Goal: Information Seeking & Learning: Learn about a topic

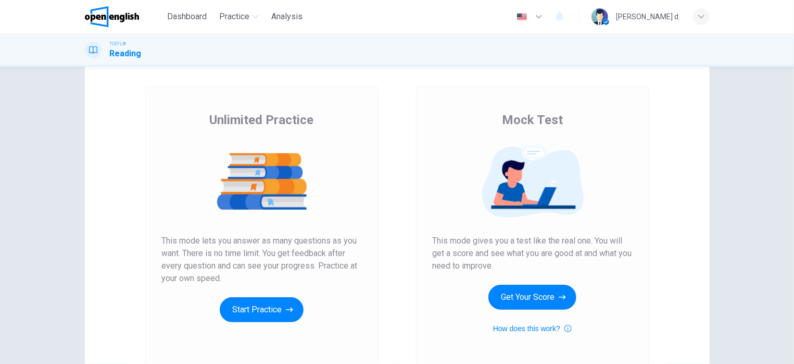
scroll to position [63, 0]
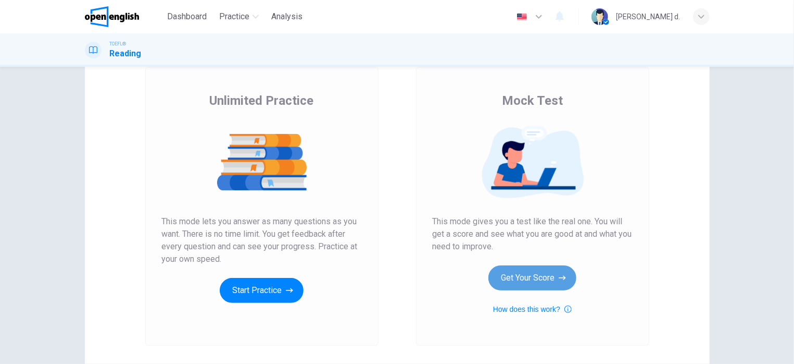
click at [546, 282] on button "Get Your Score" at bounding box center [533, 277] width 88 height 25
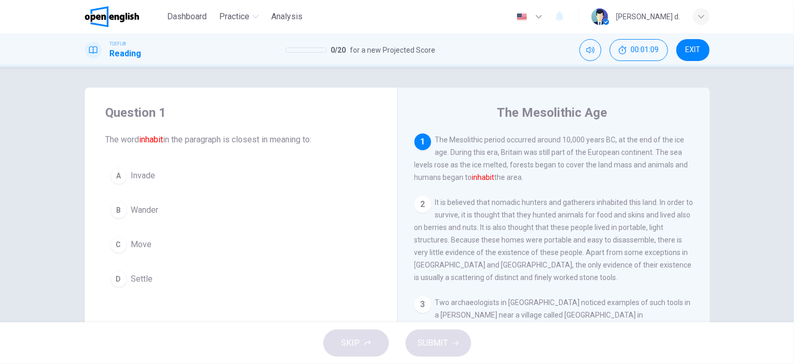
click at [141, 246] on span "Move" at bounding box center [141, 244] width 21 height 13
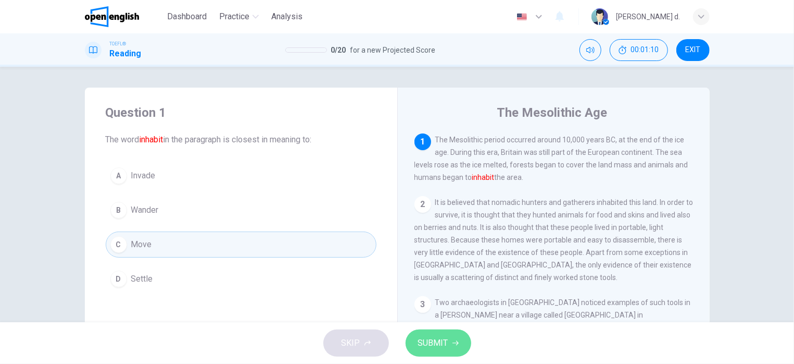
click at [454, 353] on button "SUBMIT" at bounding box center [439, 342] width 66 height 27
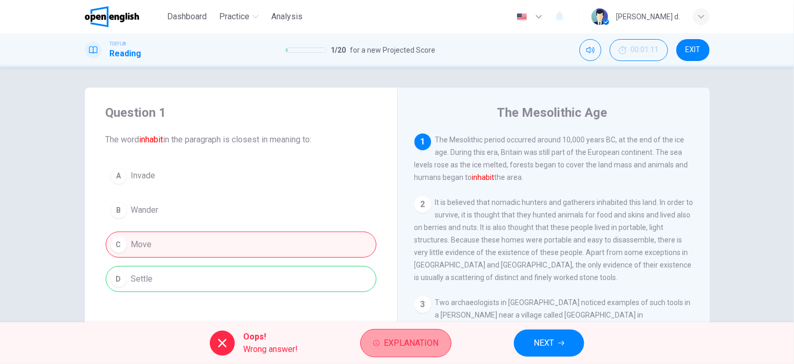
click at [385, 341] on span "Explanation" at bounding box center [411, 342] width 55 height 15
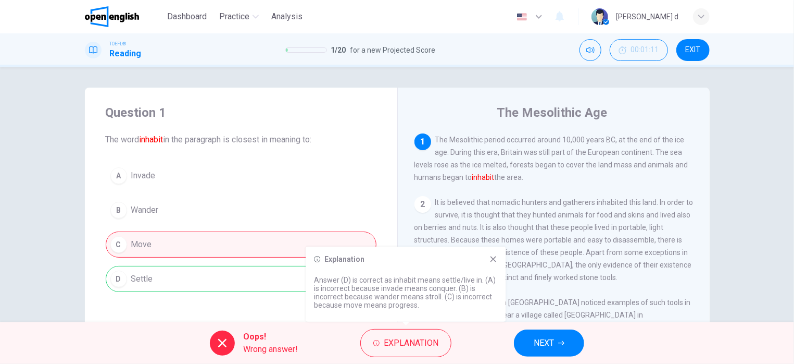
click at [493, 260] on icon at bounding box center [493, 259] width 8 height 8
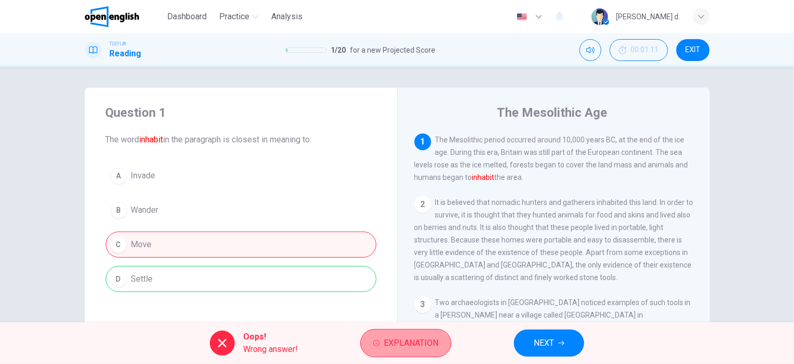
click at [389, 339] on span "Explanation" at bounding box center [411, 342] width 55 height 15
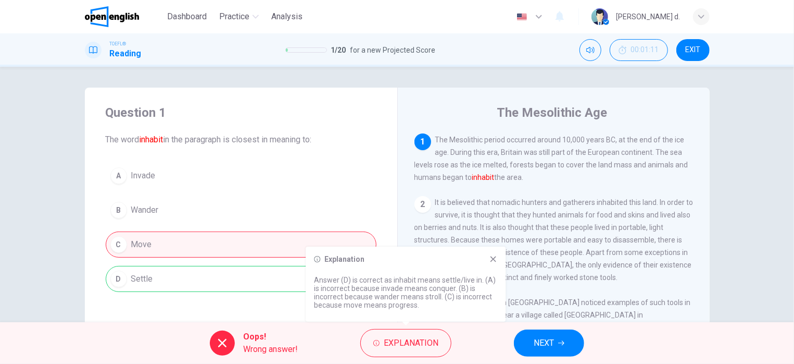
click at [509, 229] on span "It is believed that nomadic hunters and gatherers inhabited this land. In order…" at bounding box center [554, 239] width 279 height 83
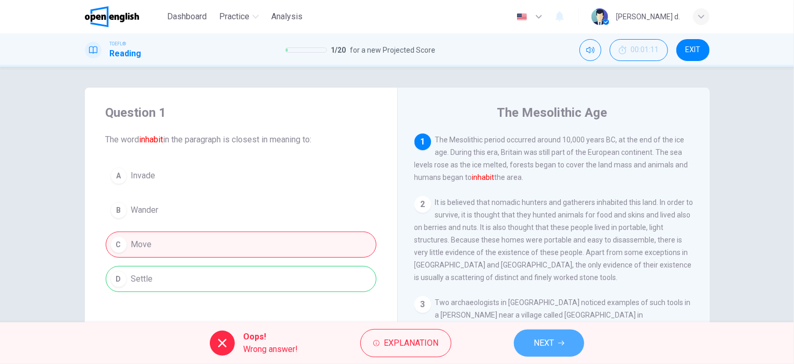
click at [531, 333] on button "NEXT" at bounding box center [549, 342] width 70 height 27
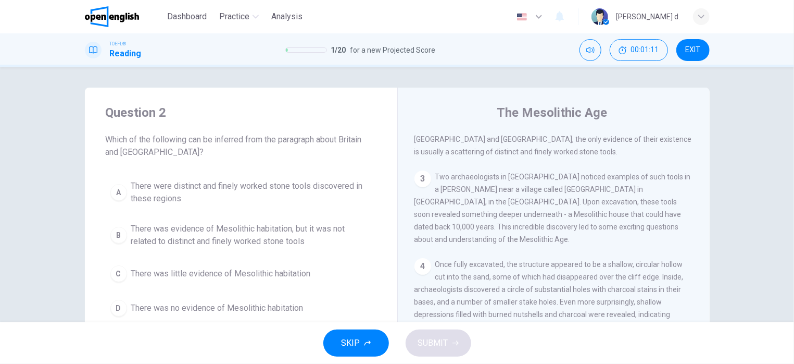
scroll to position [63, 0]
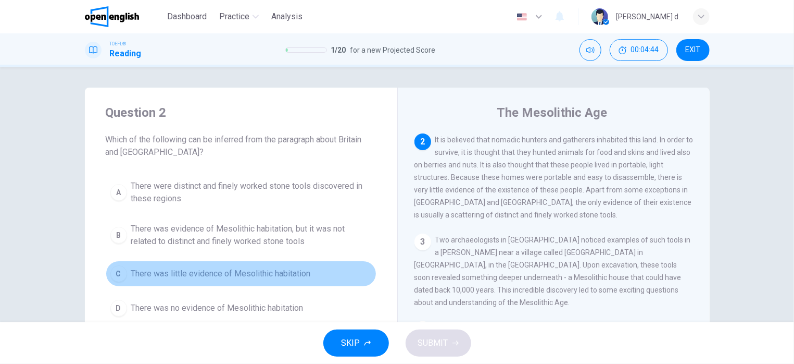
click at [297, 271] on span "There was little evidence of Mesolithic habitation" at bounding box center [221, 273] width 180 height 13
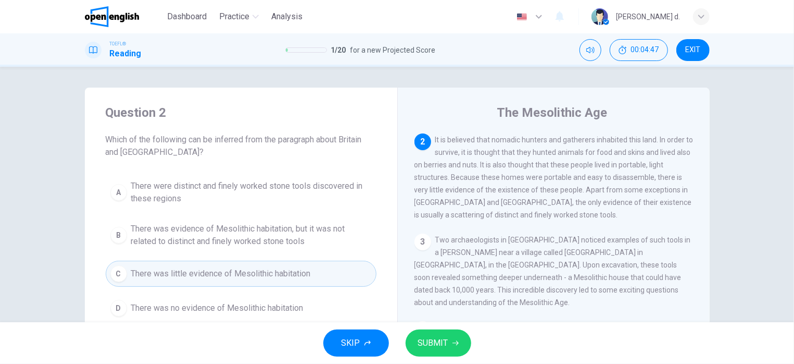
click at [463, 341] on button "SUBMIT" at bounding box center [439, 342] width 66 height 27
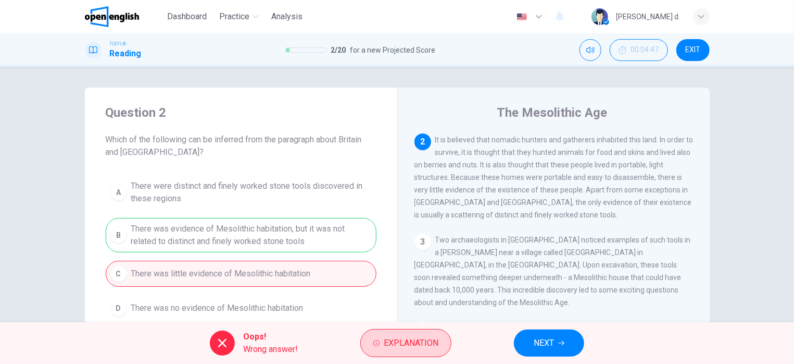
click at [415, 343] on span "Explanation" at bounding box center [411, 342] width 55 height 15
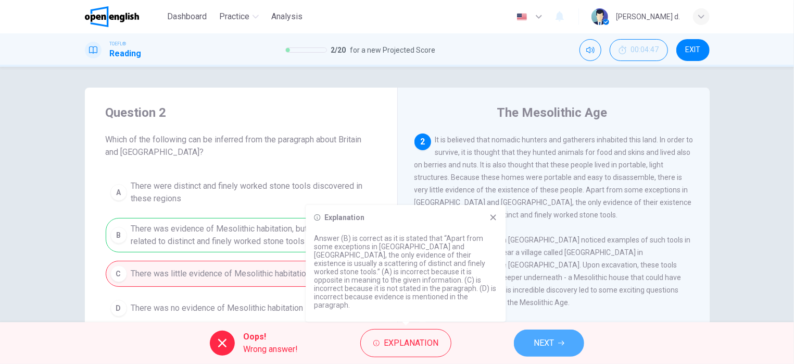
click at [537, 334] on button "NEXT" at bounding box center [549, 342] width 70 height 27
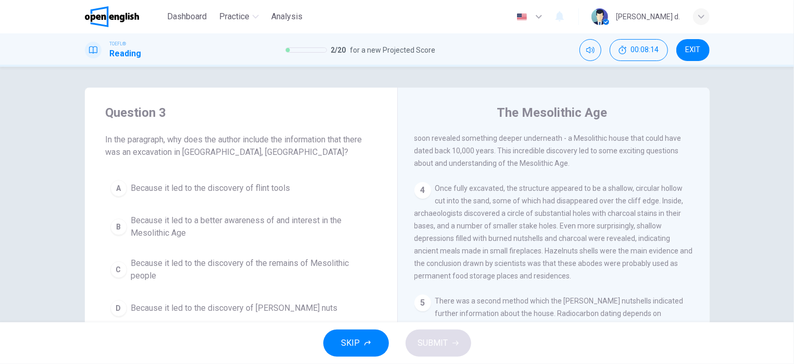
scroll to position [103, 0]
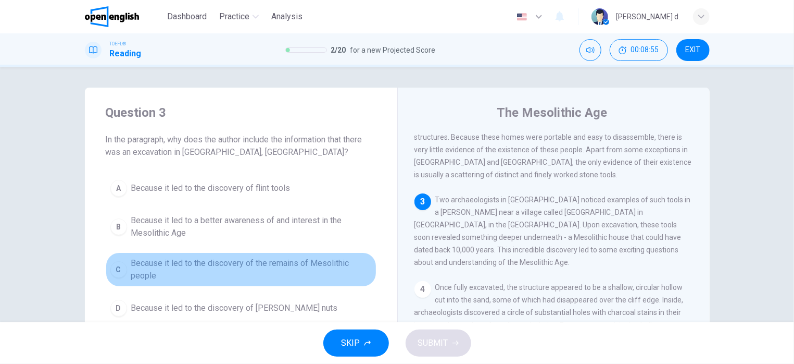
click at [293, 265] on span "Because it led to the discovery of the remains of Mesolithic people" at bounding box center [251, 269] width 241 height 25
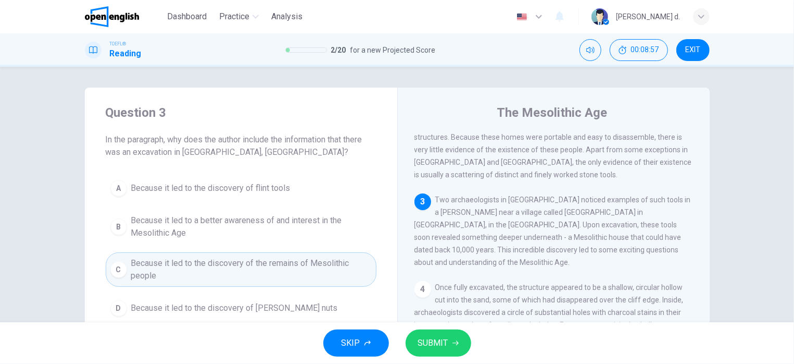
click at [459, 348] on button "SUBMIT" at bounding box center [439, 342] width 66 height 27
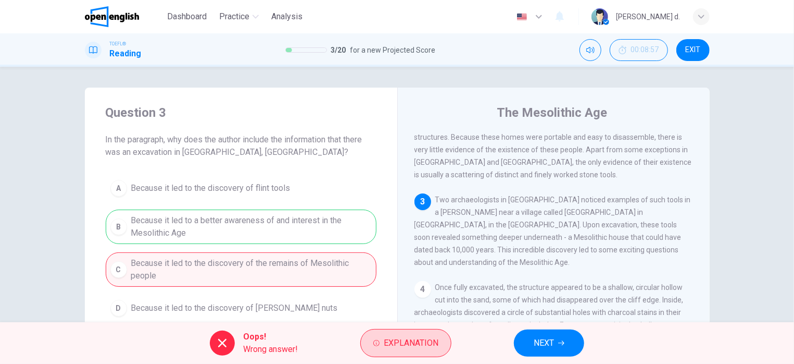
click at [434, 345] on span "Explanation" at bounding box center [411, 342] width 55 height 15
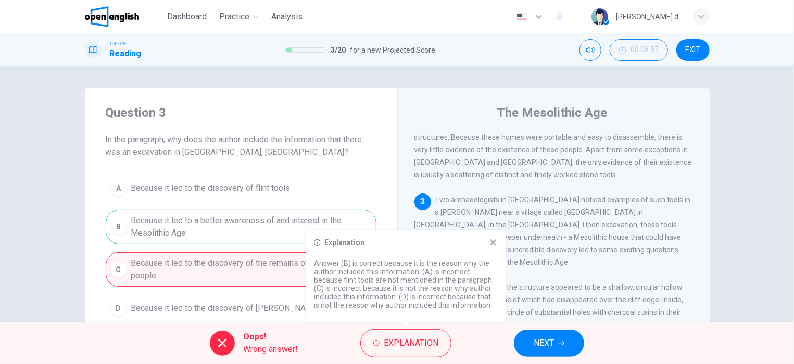
click at [492, 241] on icon at bounding box center [494, 243] width 6 height 6
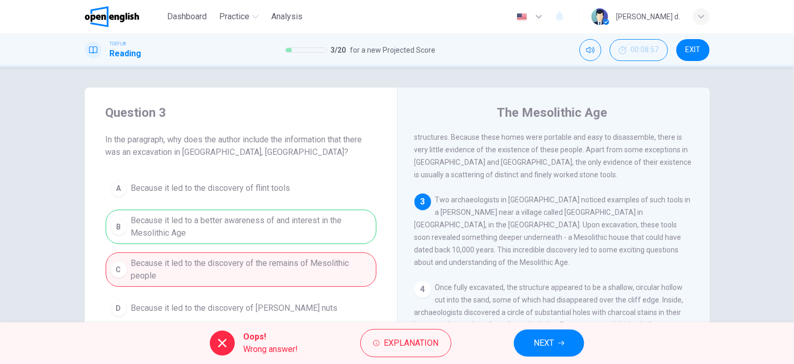
click at [557, 343] on button "NEXT" at bounding box center [549, 342] width 70 height 27
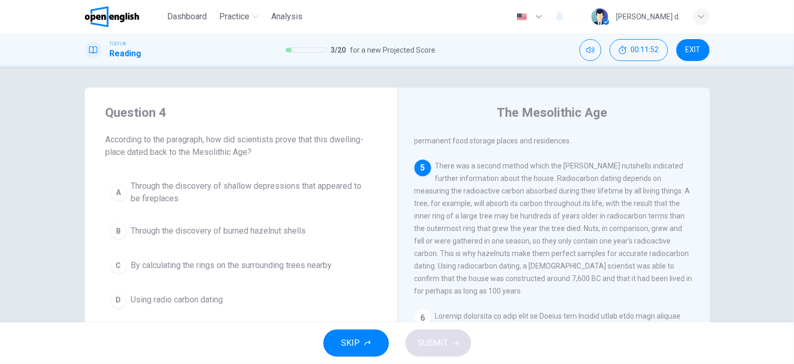
scroll to position [365, 0]
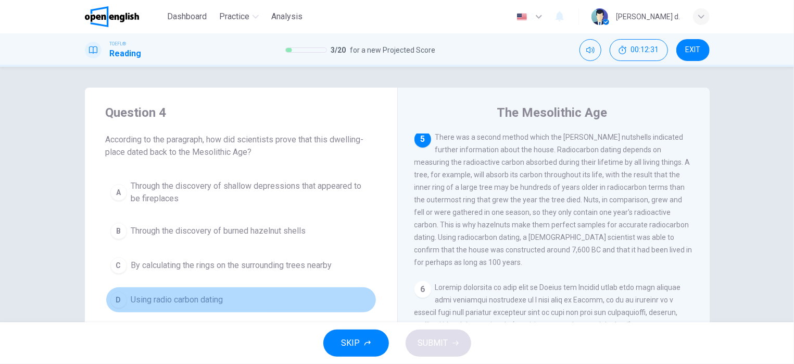
click at [173, 298] on span "Using radio carbon dating" at bounding box center [177, 299] width 92 height 13
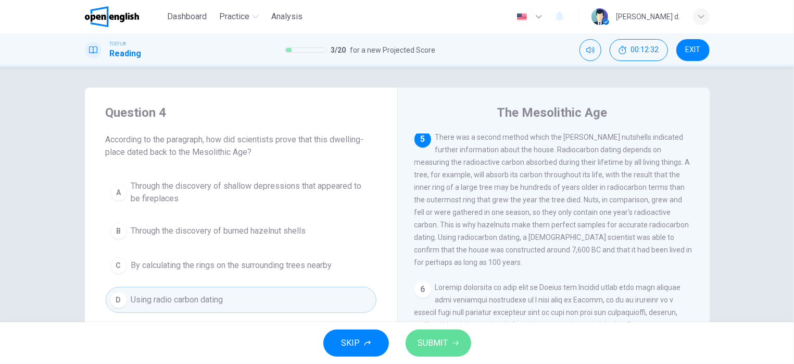
click at [429, 343] on span "SUBMIT" at bounding box center [433, 342] width 30 height 15
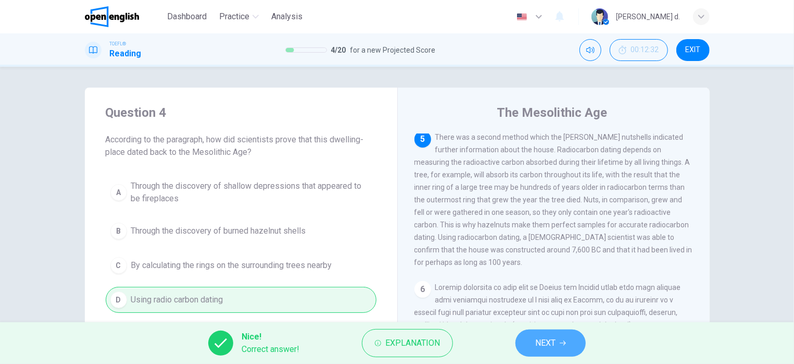
click at [548, 336] on span "NEXT" at bounding box center [545, 342] width 20 height 15
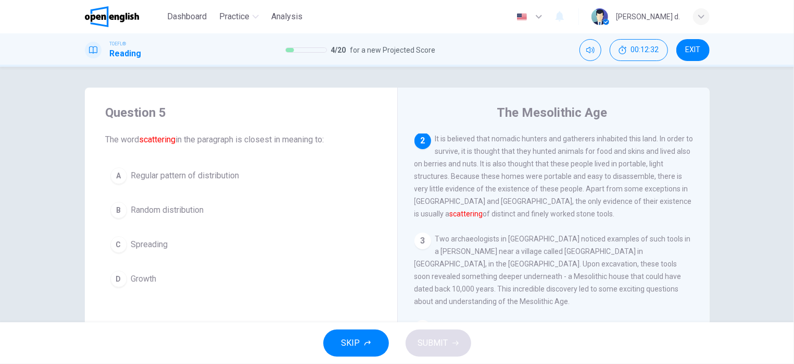
scroll to position [63, 0]
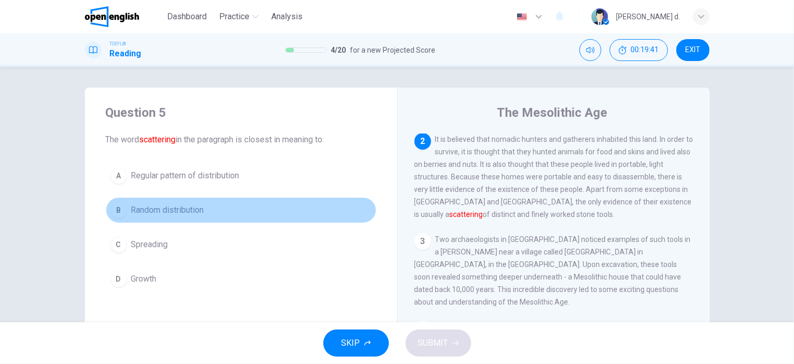
click at [181, 200] on button "B Random distribution" at bounding box center [241, 210] width 271 height 26
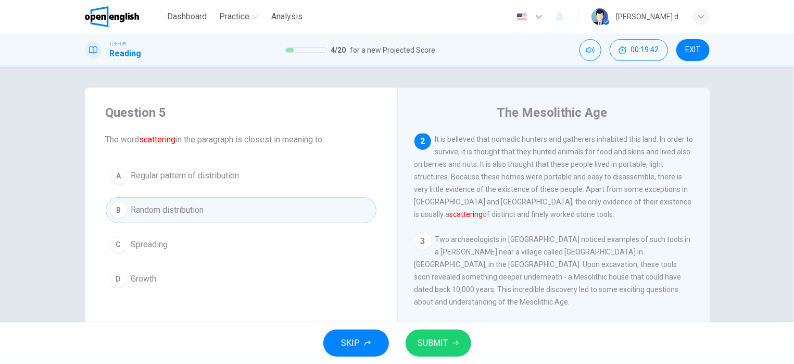
click at [438, 348] on span "SUBMIT" at bounding box center [433, 342] width 30 height 15
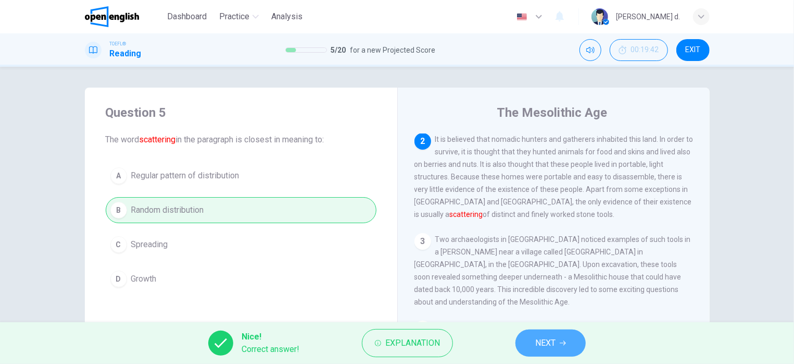
click at [553, 345] on span "NEXT" at bounding box center [545, 342] width 20 height 15
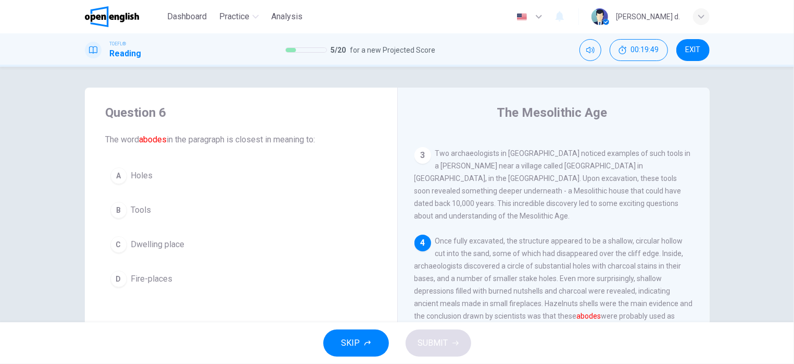
scroll to position [212, 0]
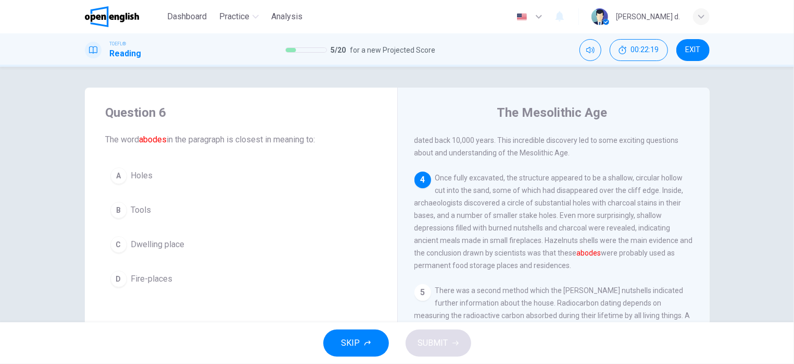
click at [142, 248] on span "Dwelling place" at bounding box center [158, 244] width 54 height 13
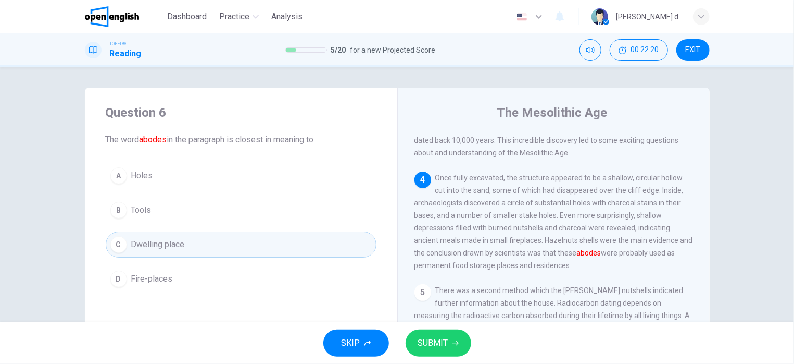
click at [435, 340] on span "SUBMIT" at bounding box center [433, 342] width 30 height 15
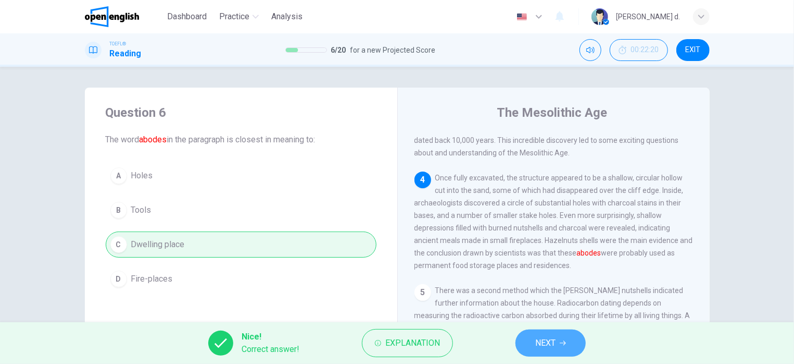
drag, startPoint x: 552, startPoint y: 343, endPoint x: 560, endPoint y: 341, distance: 8.7
click at [552, 342] on span "NEXT" at bounding box center [545, 342] width 20 height 15
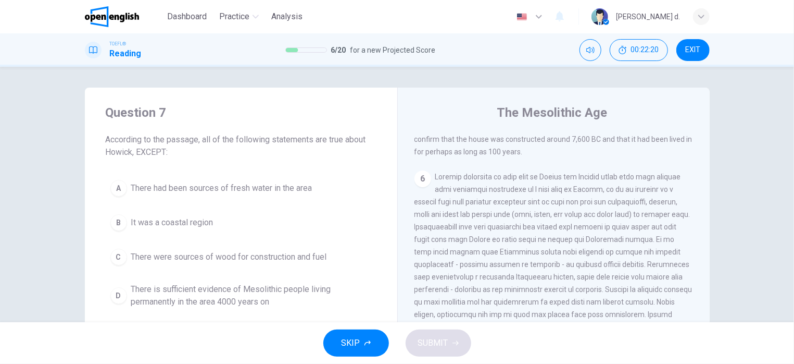
scroll to position [479, 0]
click at [697, 264] on div "1 The Mesolithic period occurred around 10,000 years BC, at the end of the ice …" at bounding box center [561, 283] width 293 height 300
click at [579, 247] on span at bounding box center [554, 257] width 278 height 171
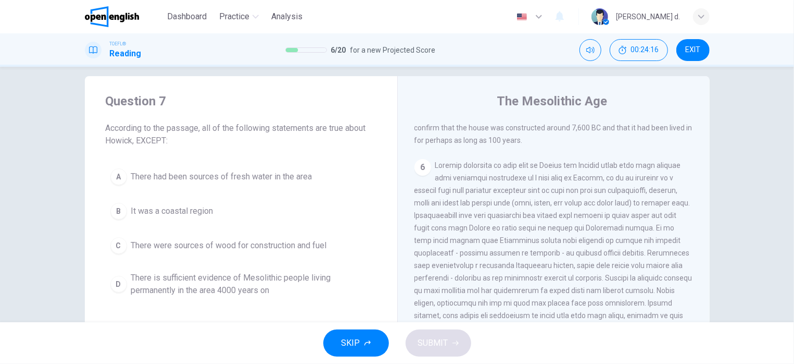
scroll to position [74, 0]
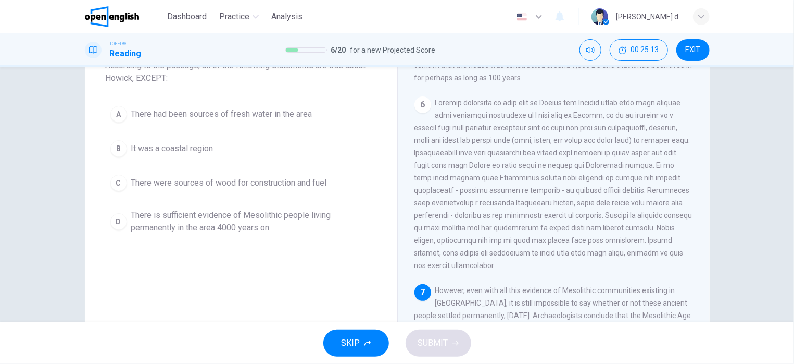
click at [244, 214] on span "There is sufficient evidence of Mesolithic people living permanently in the are…" at bounding box center [251, 221] width 241 height 25
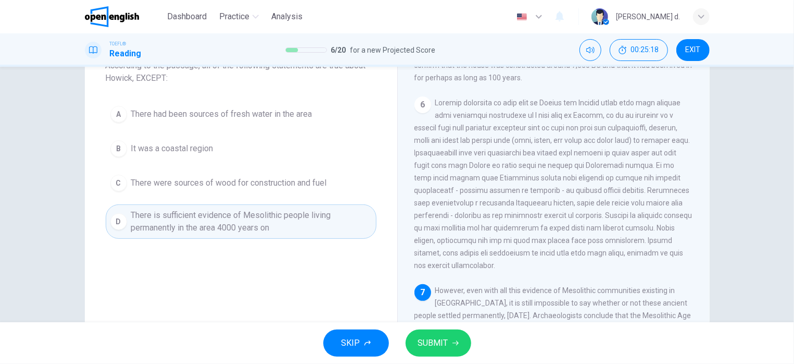
click at [434, 333] on button "SUBMIT" at bounding box center [439, 342] width 66 height 27
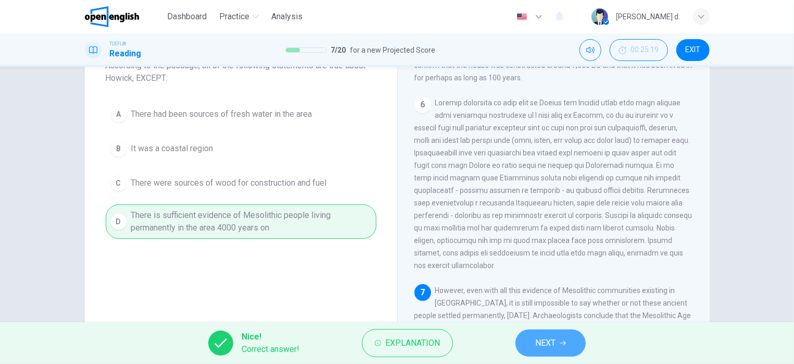
click at [531, 347] on button "NEXT" at bounding box center [551, 342] width 70 height 27
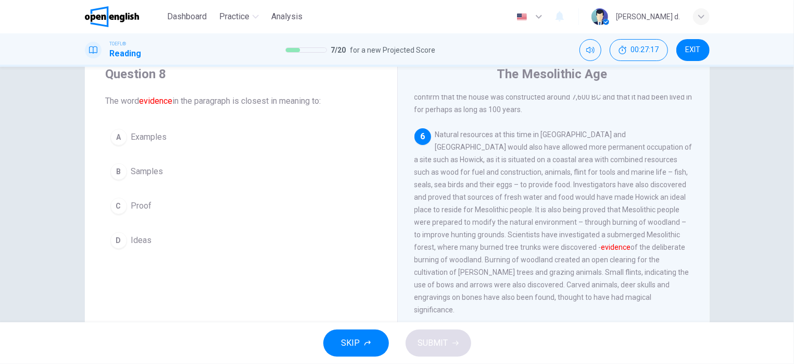
scroll to position [11, 0]
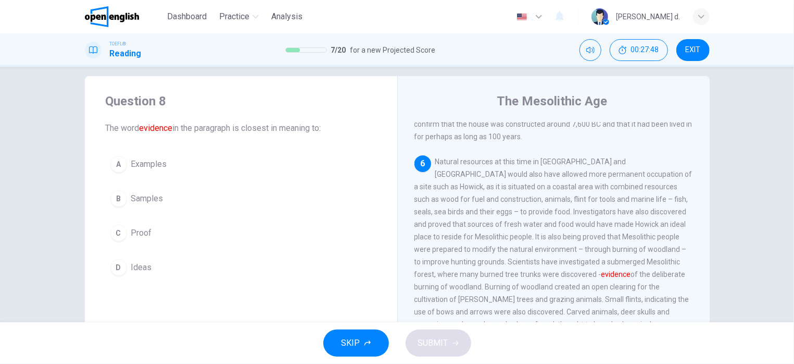
click at [134, 236] on span "Proof" at bounding box center [141, 233] width 21 height 13
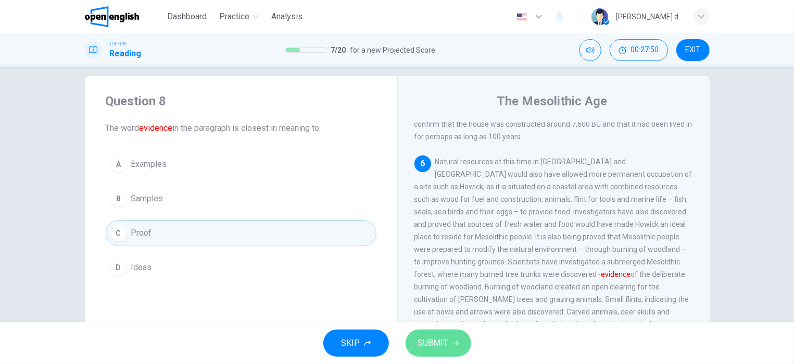
click at [455, 347] on button "SUBMIT" at bounding box center [439, 342] width 66 height 27
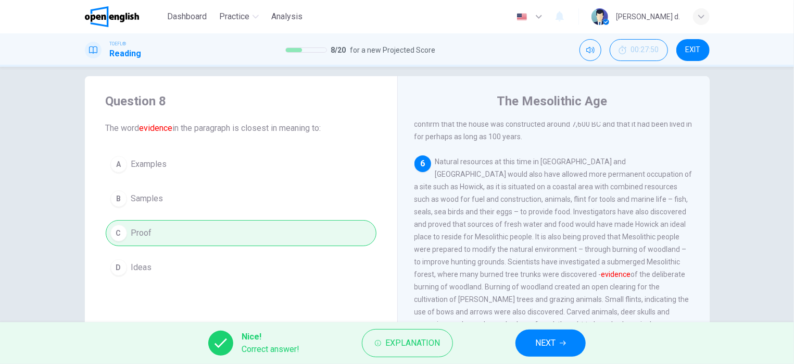
click at [531, 340] on button "NEXT" at bounding box center [551, 342] width 70 height 27
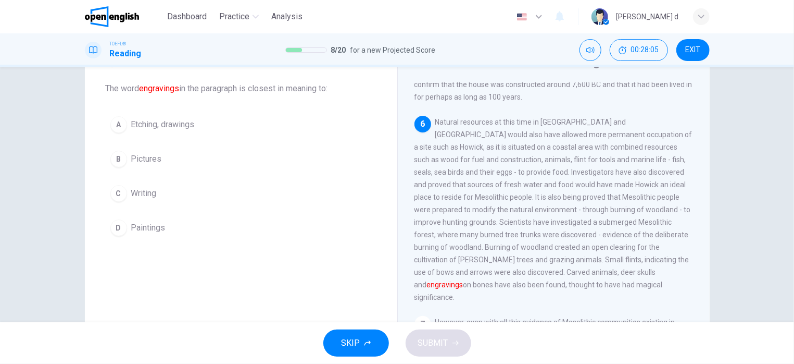
scroll to position [74, 0]
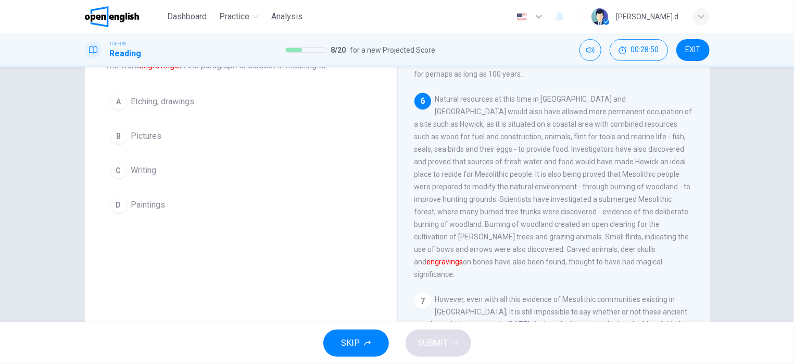
click at [179, 98] on span "Etching, drawings" at bounding box center [163, 101] width 64 height 13
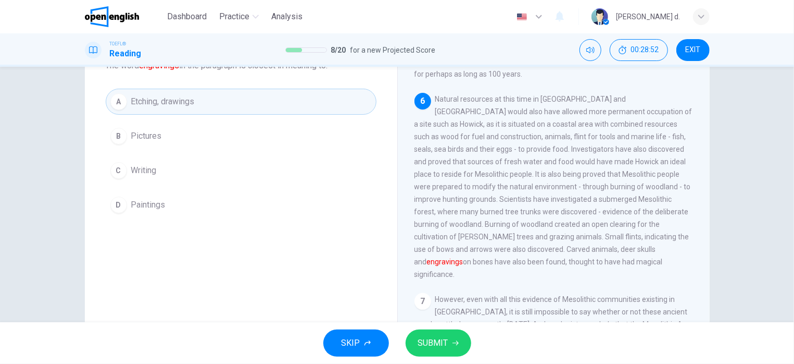
click at [429, 337] on span "SUBMIT" at bounding box center [433, 342] width 30 height 15
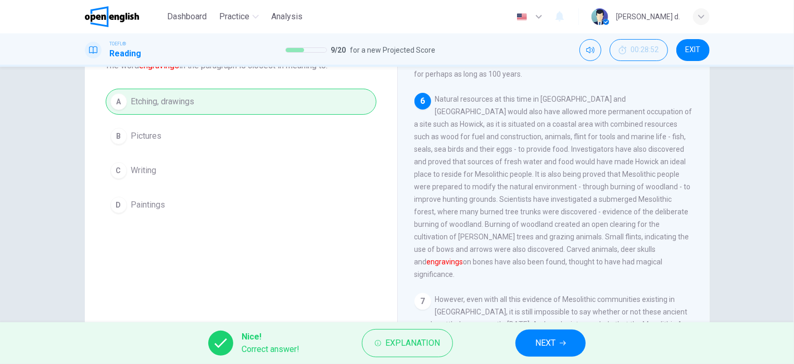
click at [535, 337] on button "NEXT" at bounding box center [551, 342] width 70 height 27
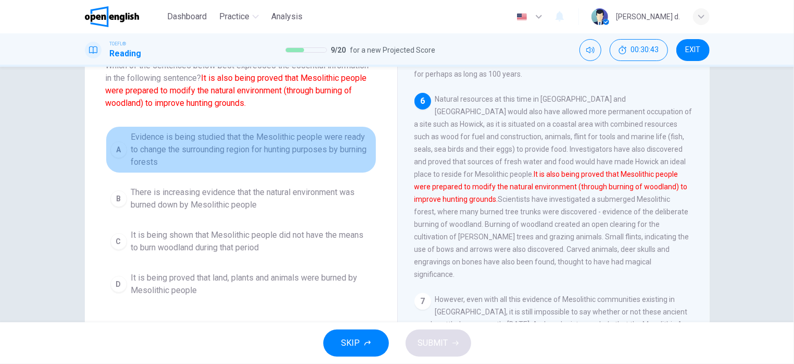
click at [176, 148] on span "Evidence is being studied that the Mesolithic people were ready to change the s…" at bounding box center [251, 150] width 241 height 38
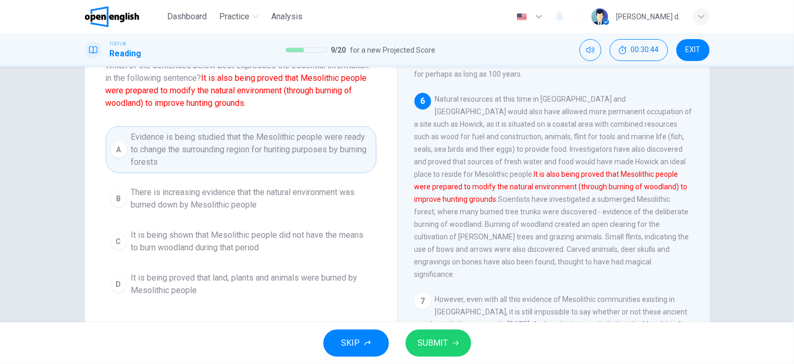
click at [440, 339] on span "SUBMIT" at bounding box center [433, 342] width 30 height 15
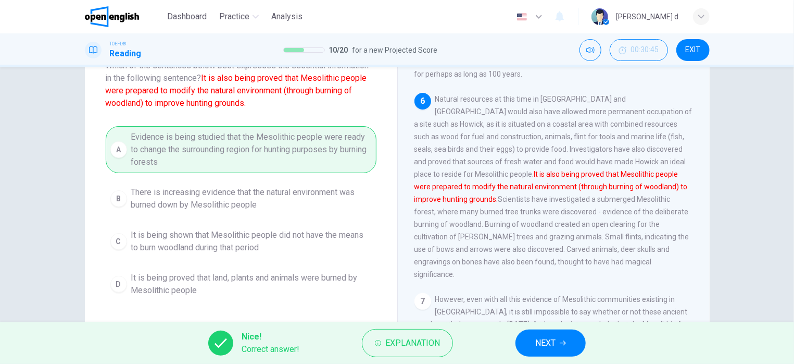
click at [562, 334] on button "NEXT" at bounding box center [551, 342] width 70 height 27
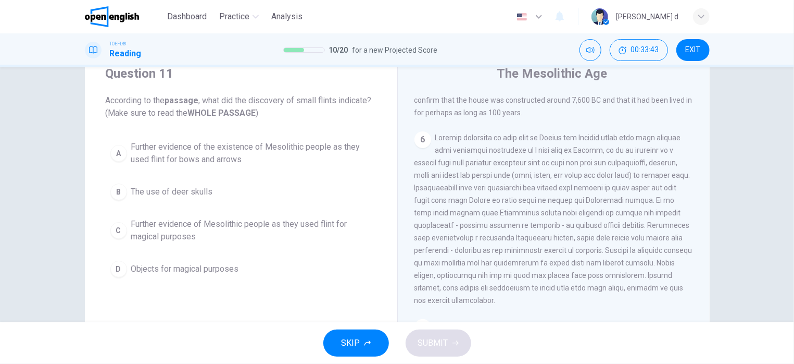
scroll to position [23, 0]
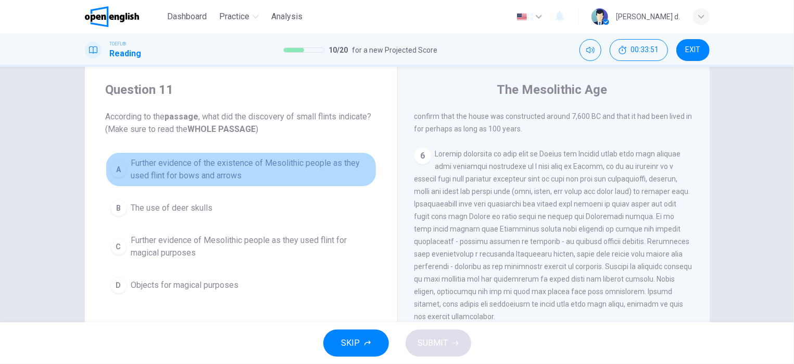
click at [218, 163] on span "Further evidence of the existence of Mesolithic people as they used flint for b…" at bounding box center [251, 169] width 241 height 25
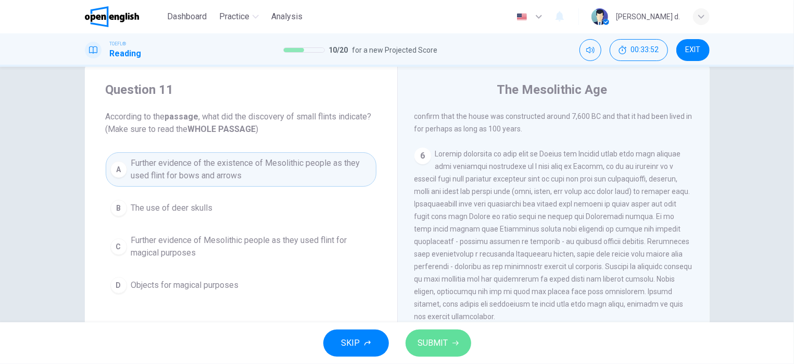
drag, startPoint x: 458, startPoint y: 339, endPoint x: 453, endPoint y: 336, distance: 6.3
click at [458, 339] on button "SUBMIT" at bounding box center [439, 342] width 66 height 27
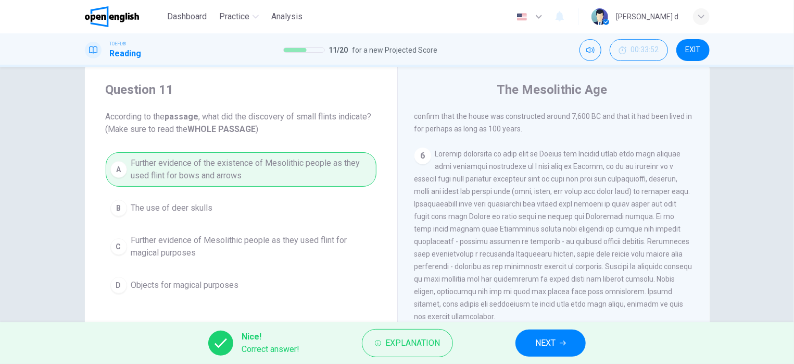
click at [577, 341] on button "NEXT" at bounding box center [551, 342] width 70 height 27
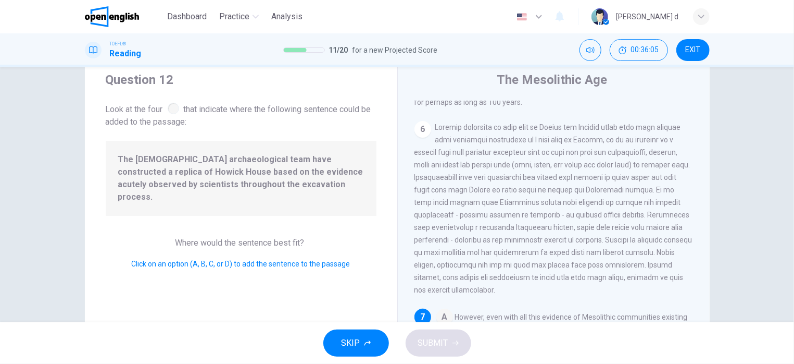
scroll to position [96, 0]
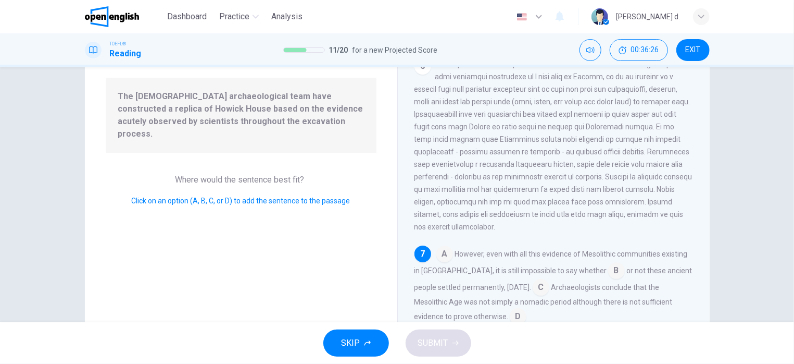
click at [442, 252] on input at bounding box center [444, 254] width 17 height 17
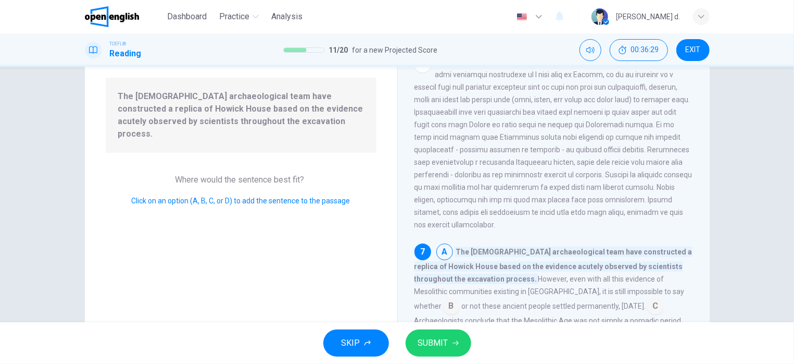
click at [448, 340] on button "SUBMIT" at bounding box center [439, 342] width 66 height 27
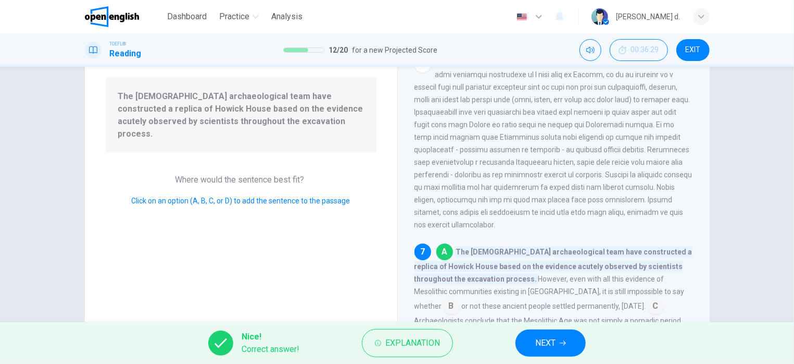
click at [558, 337] on button "NEXT" at bounding box center [551, 342] width 70 height 27
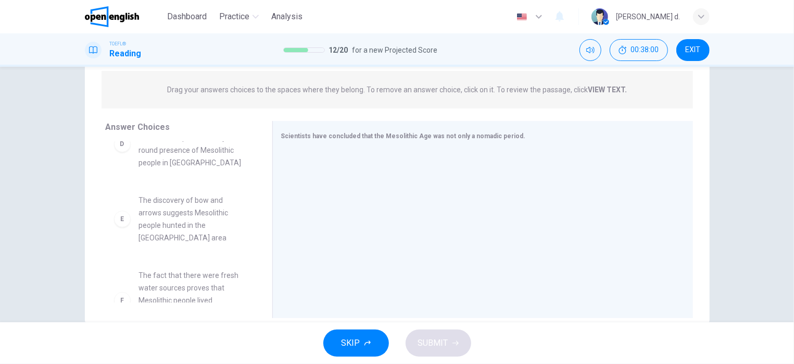
scroll to position [238, 0]
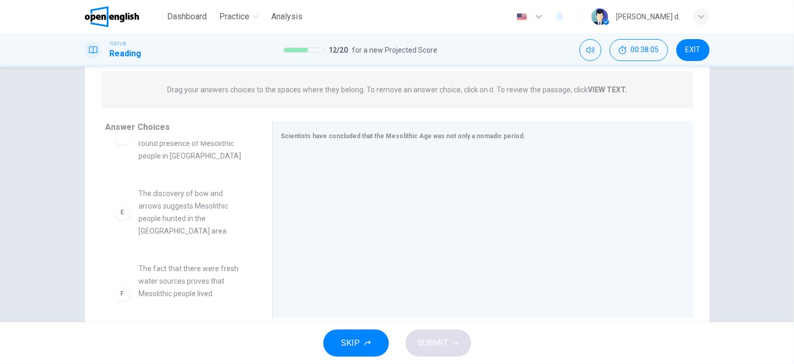
drag, startPoint x: 264, startPoint y: 258, endPoint x: 263, endPoint y: 264, distance: 5.8
click at [263, 264] on div "Answer Choices A The discovery of the ancient home in [GEOGRAPHIC_DATA] indicat…" at bounding box center [397, 222] width 625 height 202
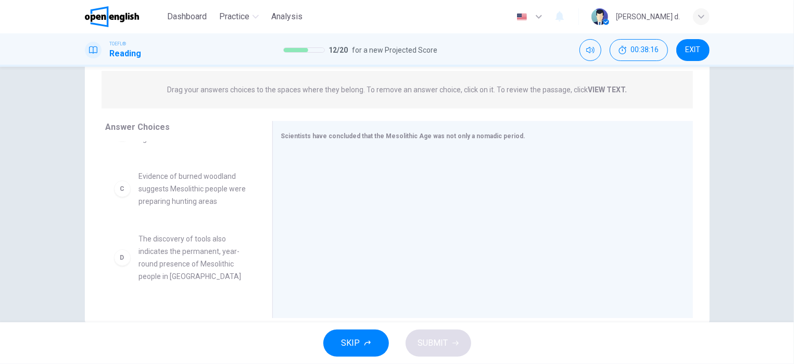
scroll to position [55, 0]
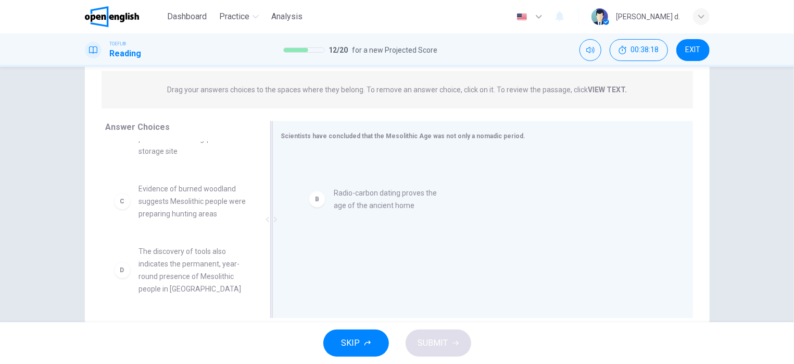
drag, startPoint x: 176, startPoint y: 185, endPoint x: 376, endPoint y: 203, distance: 200.8
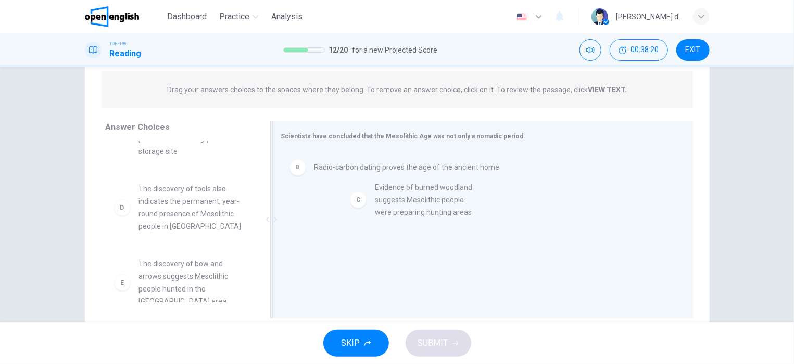
drag, startPoint x: 189, startPoint y: 195, endPoint x: 434, endPoint y: 206, distance: 246.1
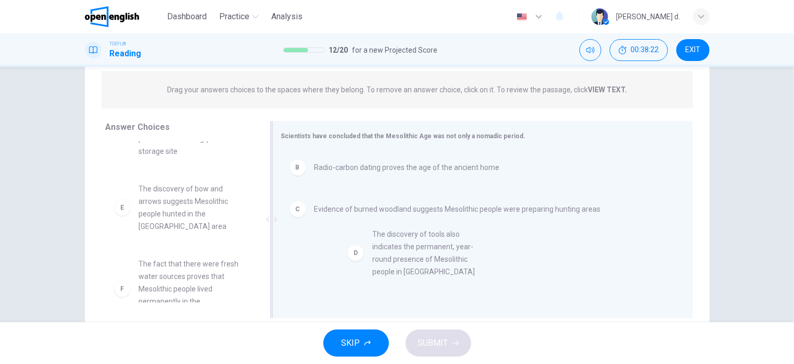
drag, startPoint x: 188, startPoint y: 186, endPoint x: 423, endPoint y: 248, distance: 244.0
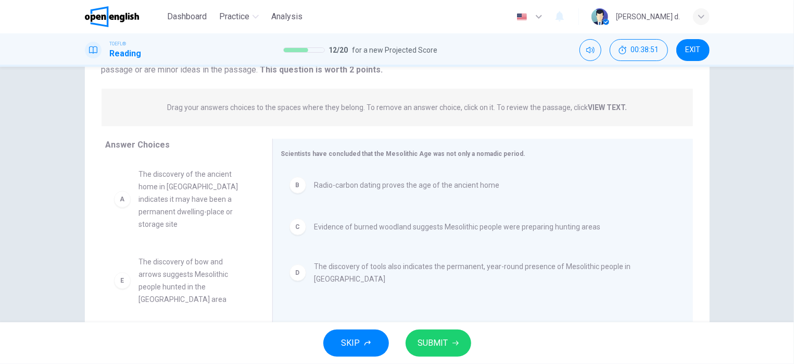
scroll to position [148, 0]
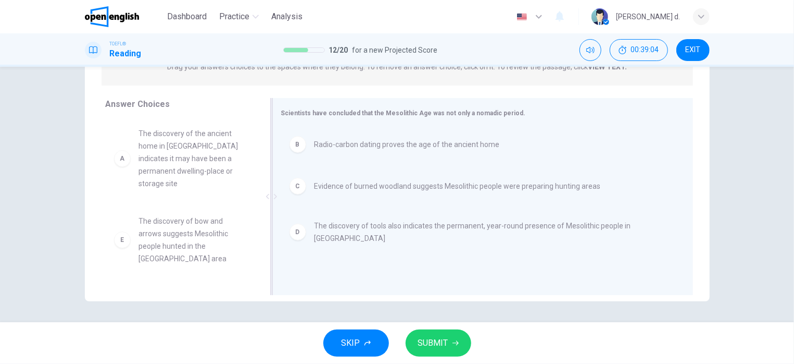
drag, startPoint x: 266, startPoint y: 164, endPoint x: 265, endPoint y: 188, distance: 24.0
click at [265, 188] on div at bounding box center [271, 196] width 13 height 197
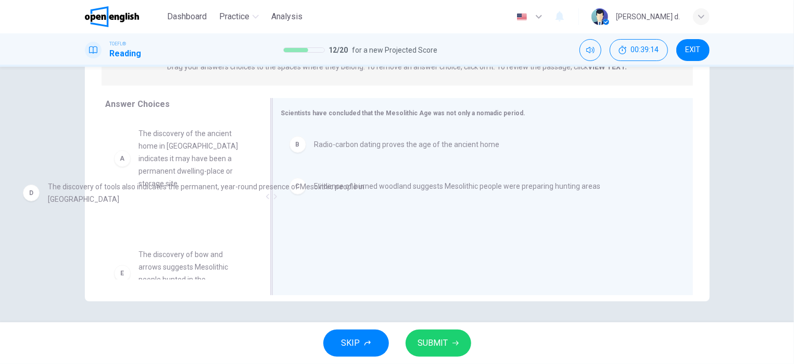
drag, startPoint x: 352, startPoint y: 233, endPoint x: 73, endPoint y: 193, distance: 282.1
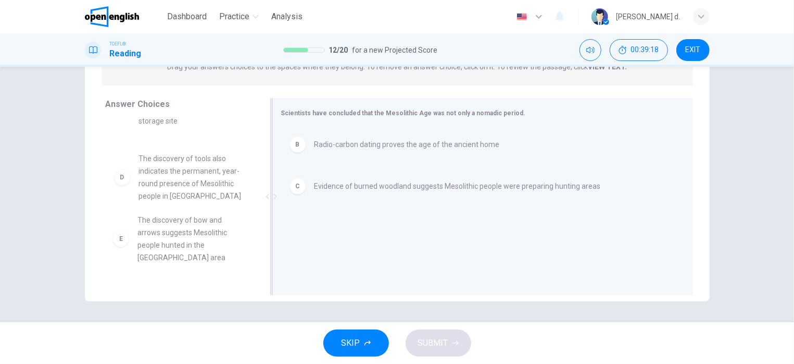
scroll to position [65, 0]
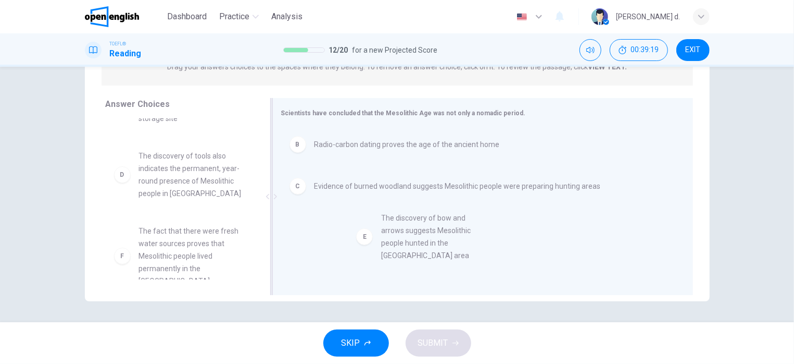
drag, startPoint x: 154, startPoint y: 234, endPoint x: 426, endPoint y: 228, distance: 271.5
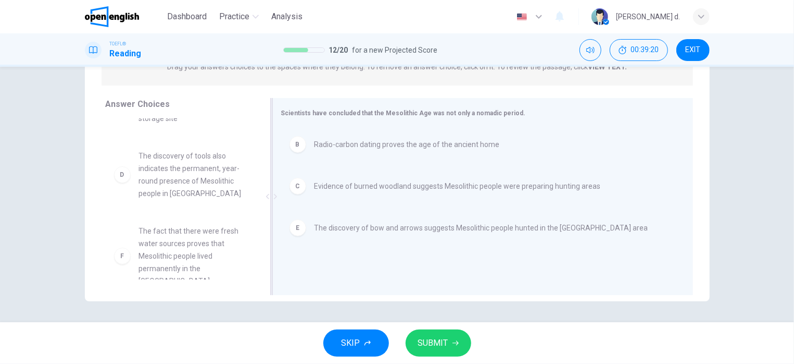
scroll to position [56, 0]
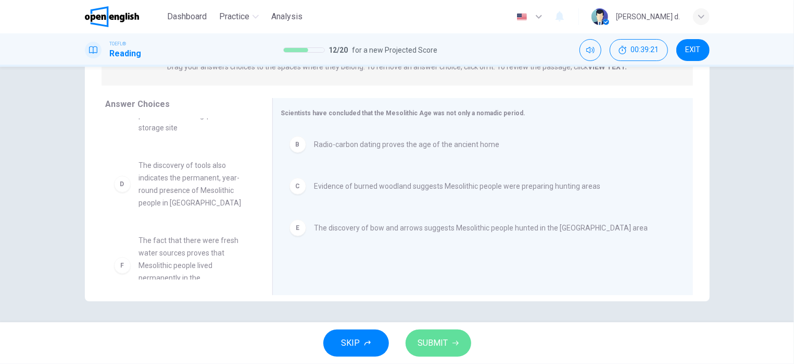
click at [432, 355] on button "SUBMIT" at bounding box center [439, 342] width 66 height 27
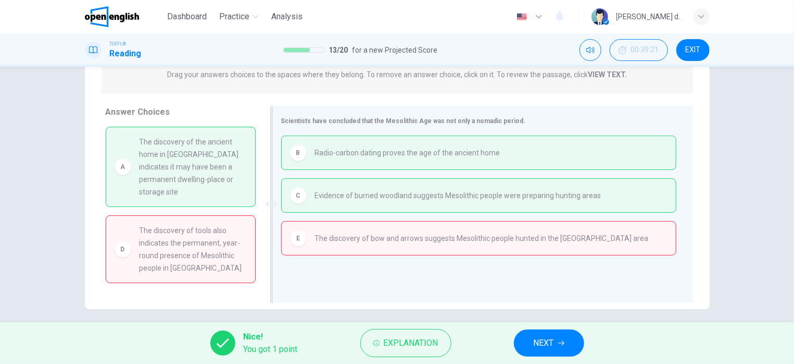
scroll to position [148, 0]
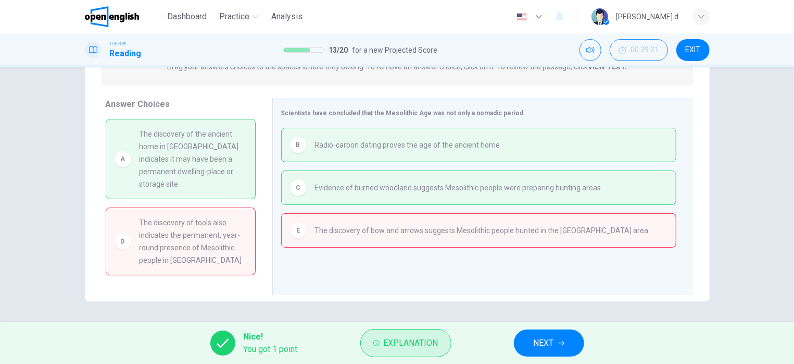
click at [403, 345] on span "Explanation" at bounding box center [411, 342] width 55 height 15
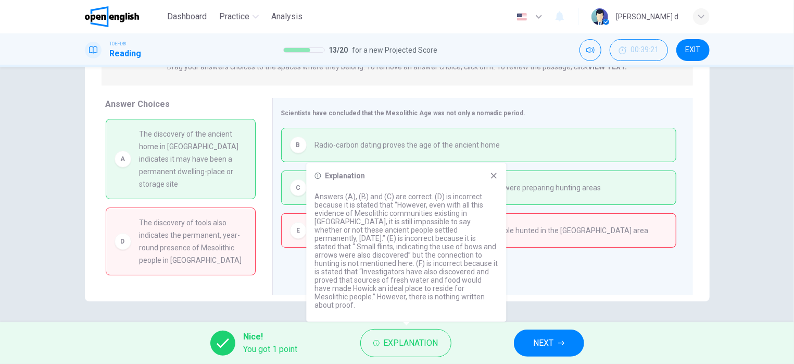
click at [495, 180] on icon at bounding box center [494, 175] width 8 height 8
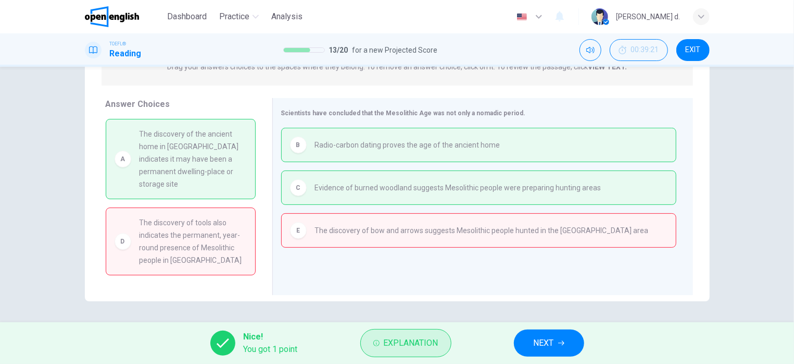
click at [394, 341] on span "Explanation" at bounding box center [411, 342] width 55 height 15
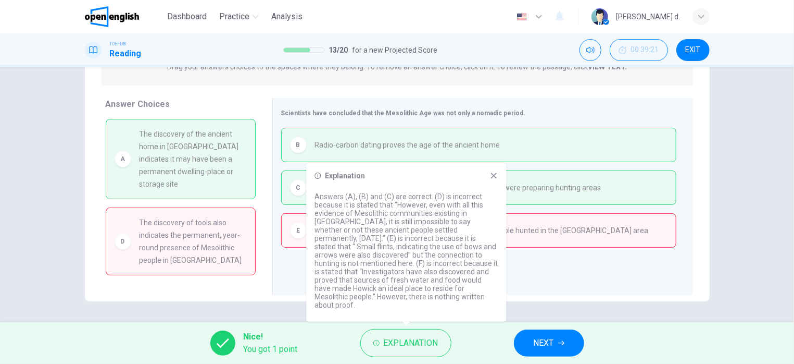
click at [497, 180] on icon at bounding box center [494, 175] width 8 height 8
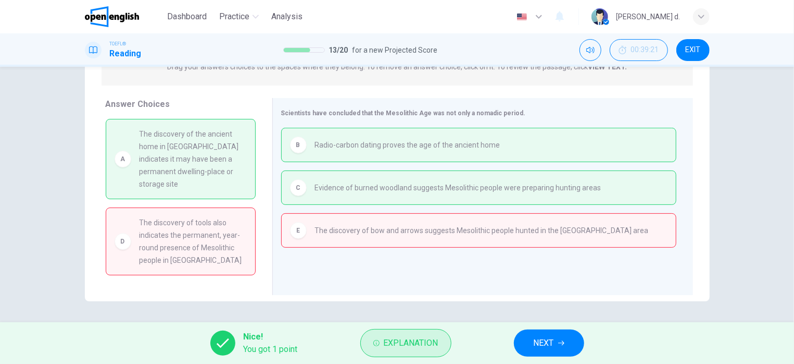
click at [404, 350] on span "Explanation" at bounding box center [411, 342] width 55 height 15
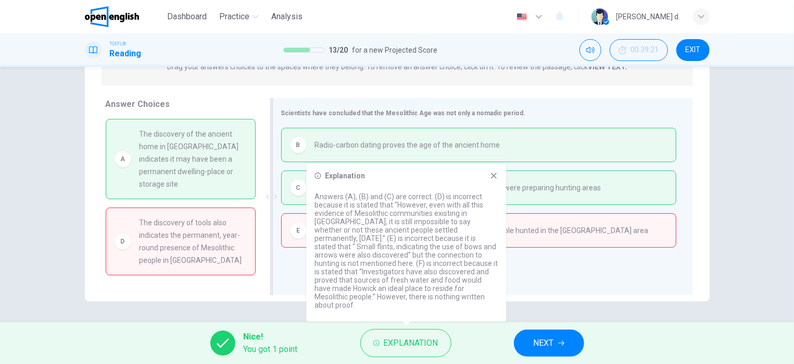
click at [497, 180] on icon at bounding box center [494, 175] width 8 height 8
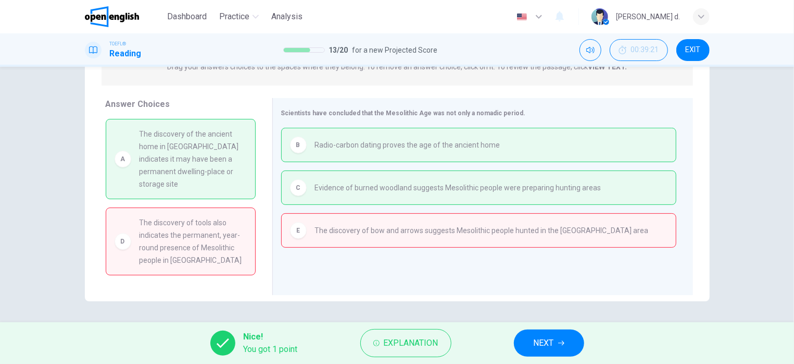
click at [571, 339] on button "NEXT" at bounding box center [549, 342] width 70 height 27
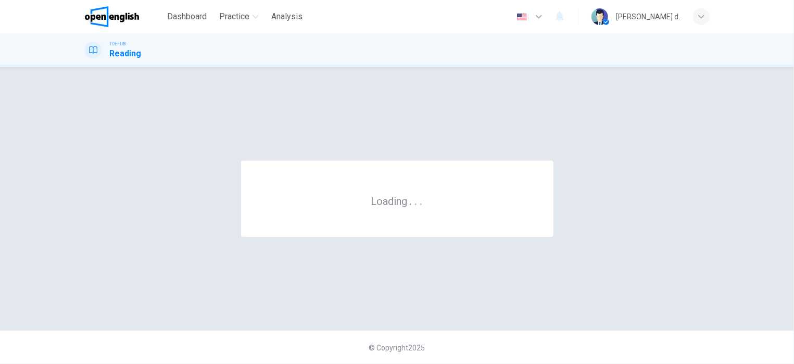
scroll to position [0, 0]
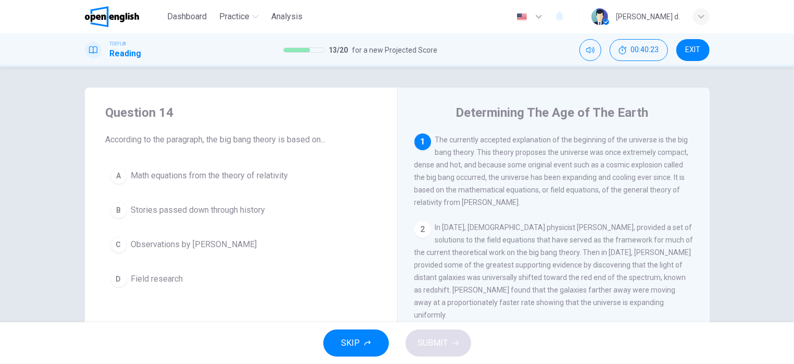
click at [246, 172] on span "Math equations from the theory of relativity" at bounding box center [209, 175] width 157 height 13
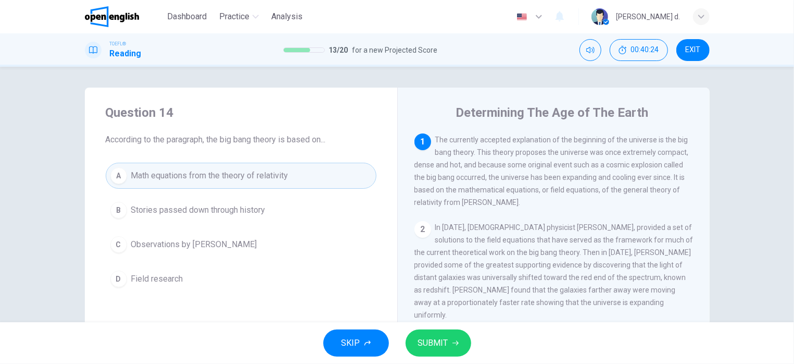
click at [429, 339] on span "SUBMIT" at bounding box center [433, 342] width 30 height 15
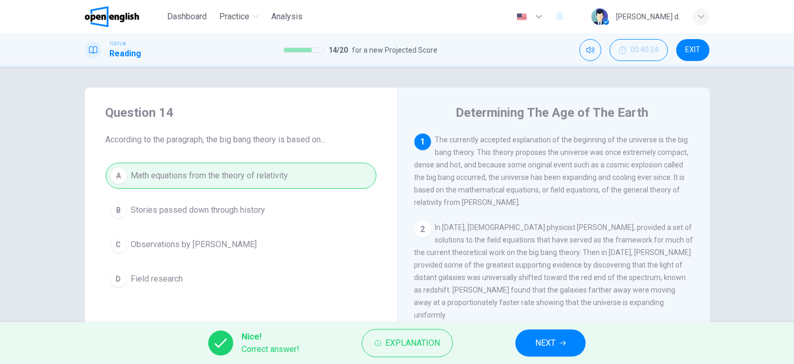
click at [548, 344] on span "NEXT" at bounding box center [545, 342] width 20 height 15
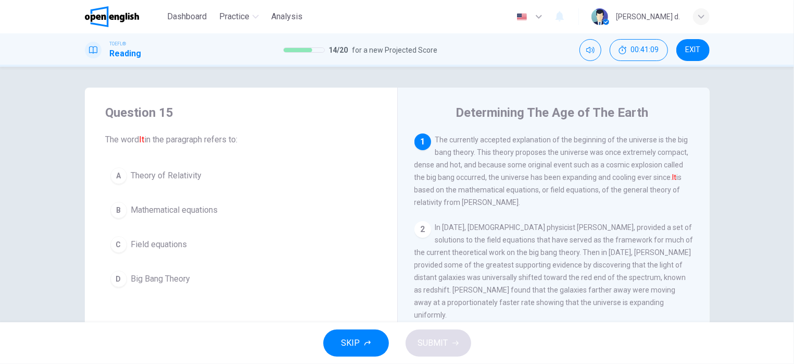
click at [161, 275] on span "Big Bang Theory" at bounding box center [160, 278] width 59 height 13
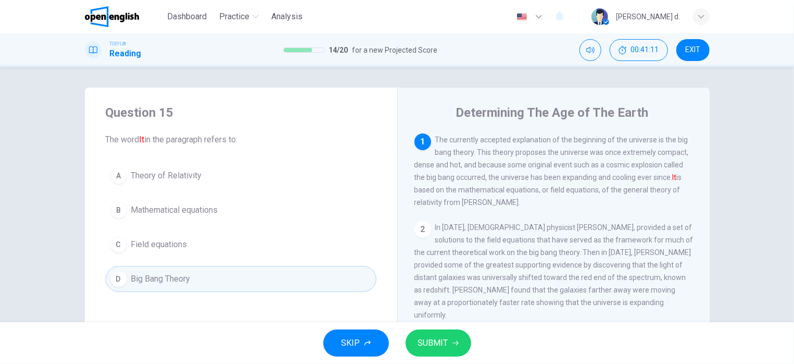
click at [450, 341] on button "SUBMIT" at bounding box center [439, 342] width 66 height 27
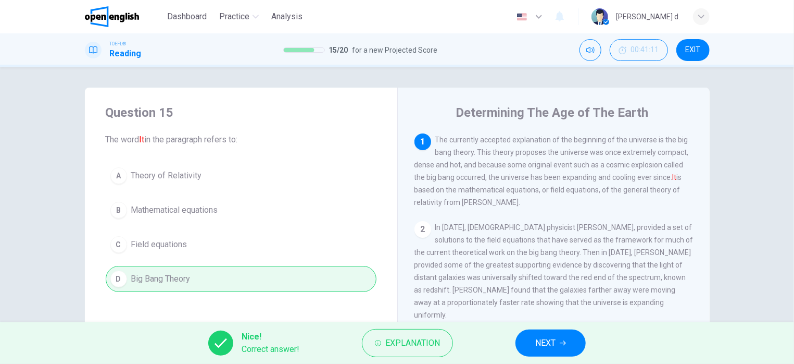
click at [546, 342] on span "NEXT" at bounding box center [545, 342] width 20 height 15
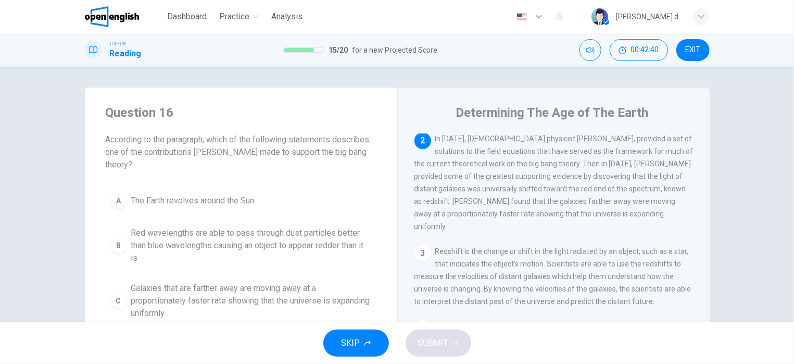
scroll to position [63, 0]
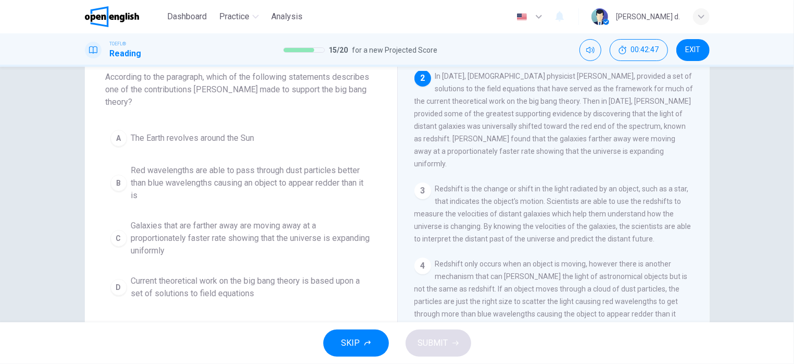
click at [280, 231] on span "Galaxies that are farther away are moving away at a proportionately faster rate…" at bounding box center [251, 238] width 241 height 38
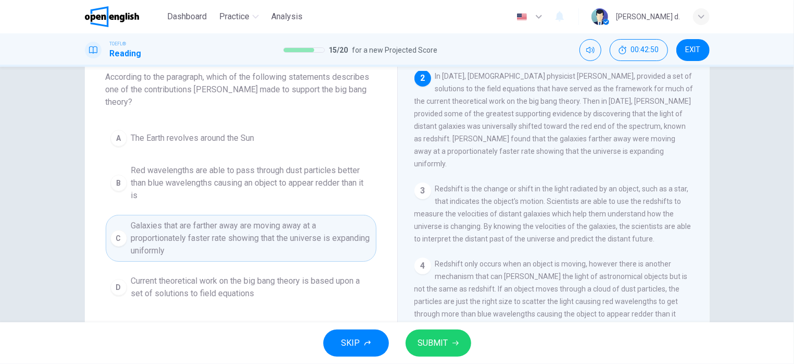
click at [450, 339] on button "SUBMIT" at bounding box center [439, 342] width 66 height 27
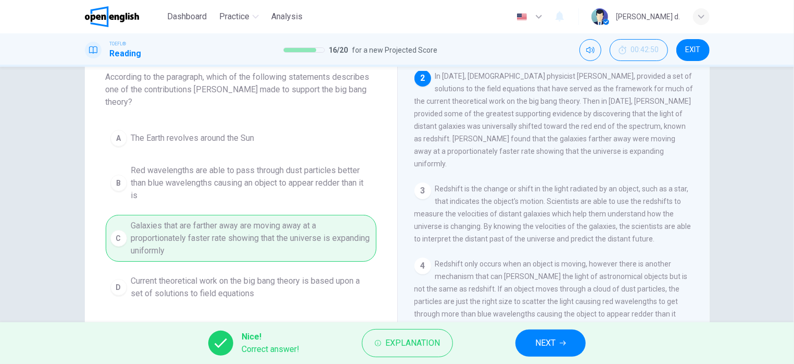
click at [576, 347] on button "NEXT" at bounding box center [551, 342] width 70 height 27
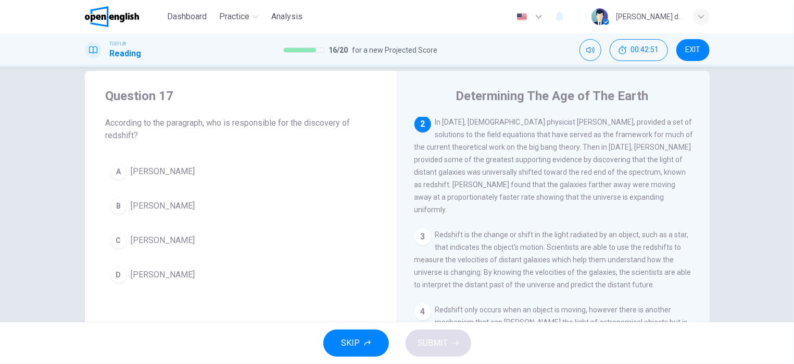
scroll to position [0, 0]
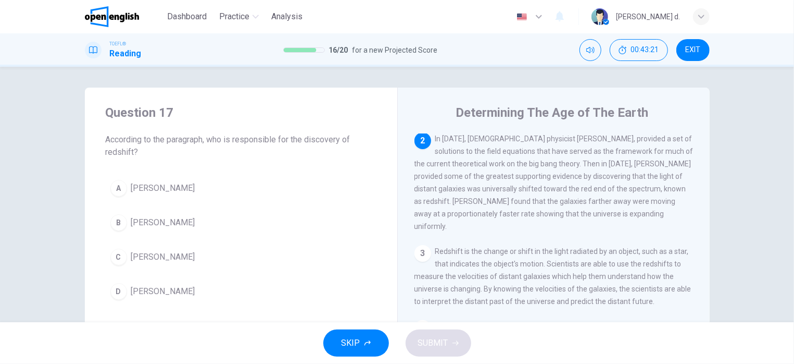
click at [164, 221] on span "[PERSON_NAME]" at bounding box center [163, 222] width 64 height 13
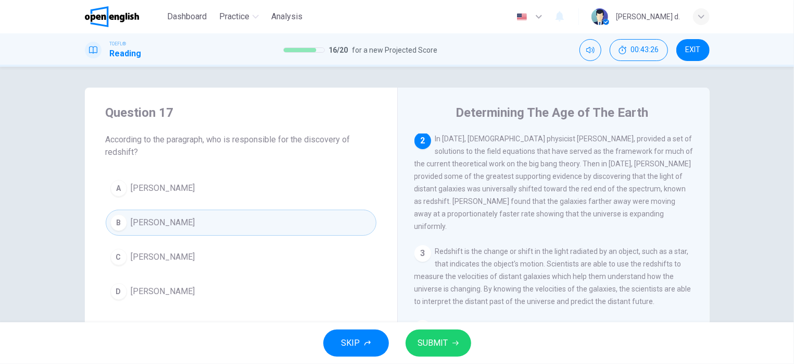
click at [438, 345] on span "SUBMIT" at bounding box center [433, 342] width 30 height 15
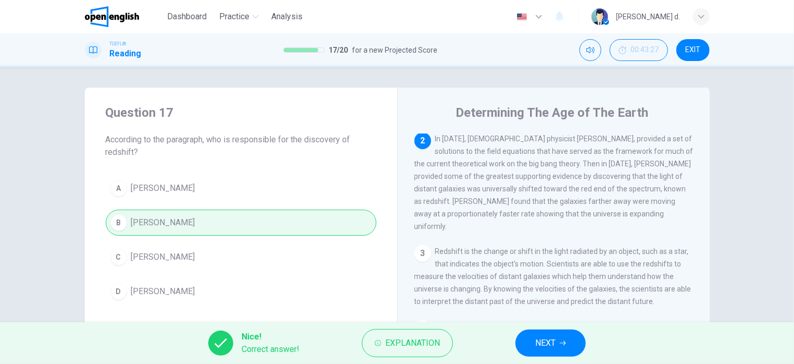
click at [529, 339] on button "NEXT" at bounding box center [551, 342] width 70 height 27
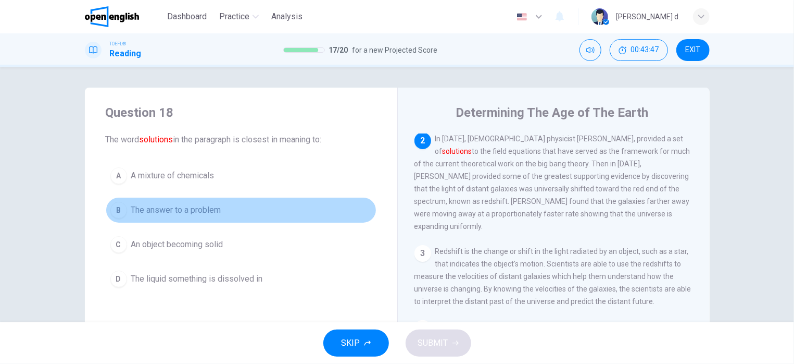
click at [203, 213] on span "The answer to a problem" at bounding box center [176, 210] width 90 height 13
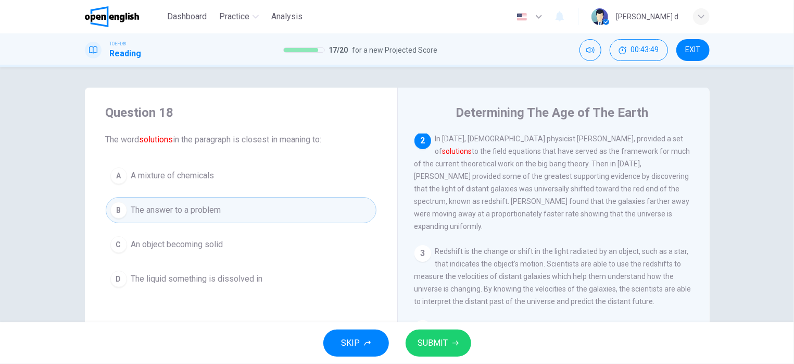
click at [429, 338] on span "SUBMIT" at bounding box center [433, 342] width 30 height 15
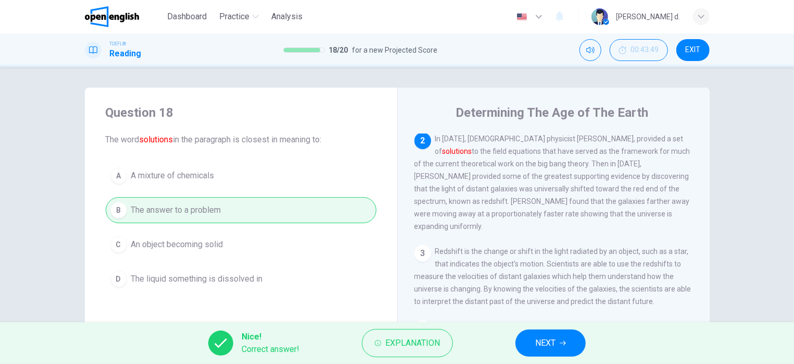
click at [579, 338] on button "NEXT" at bounding box center [551, 342] width 70 height 27
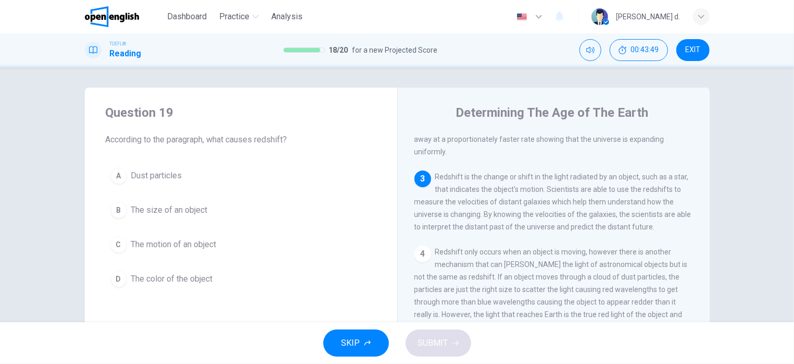
scroll to position [172, 0]
click at [189, 245] on span "The motion of an object" at bounding box center [173, 244] width 85 height 13
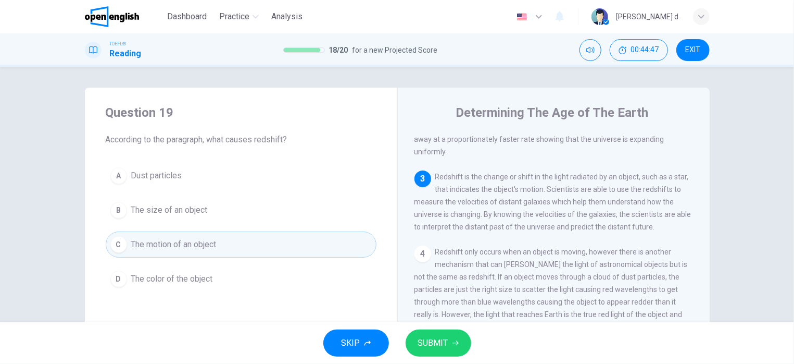
click at [445, 345] on span "SUBMIT" at bounding box center [433, 342] width 30 height 15
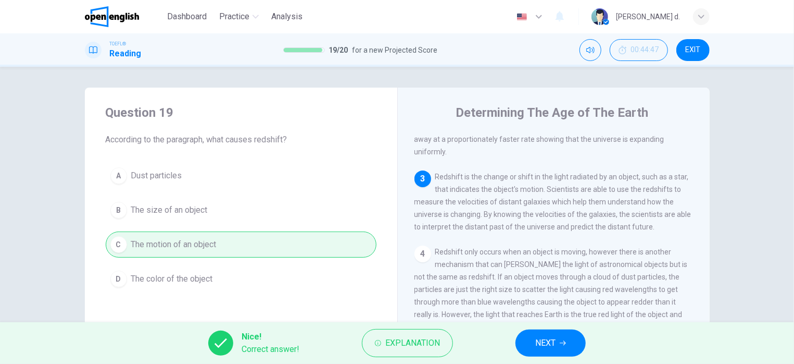
click at [559, 348] on button "NEXT" at bounding box center [551, 342] width 70 height 27
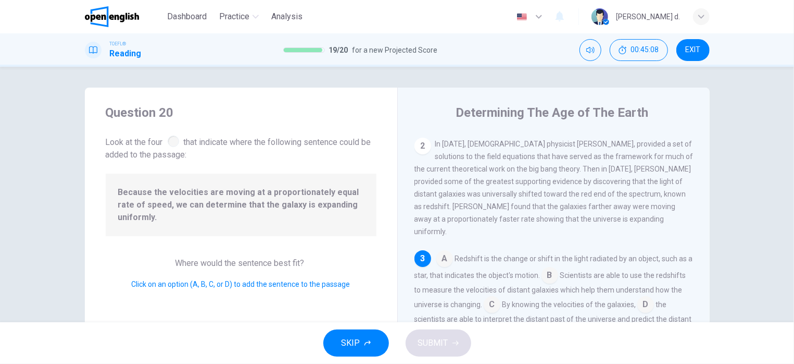
scroll to position [146, 0]
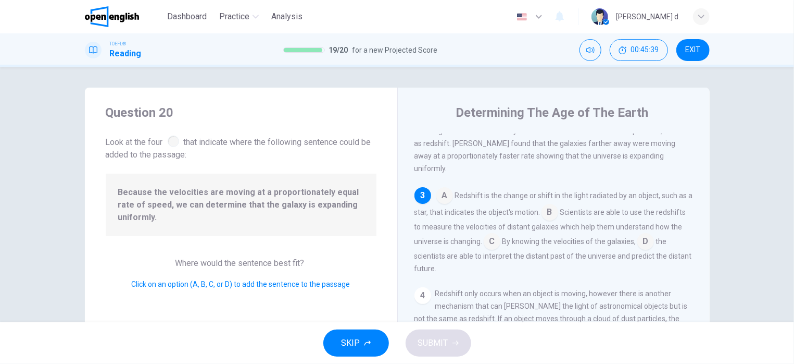
click at [558, 205] on input at bounding box center [550, 213] width 17 height 17
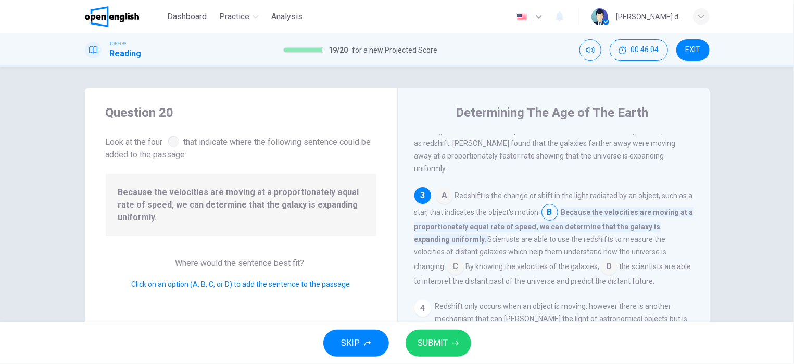
click at [455, 259] on input at bounding box center [455, 267] width 17 height 17
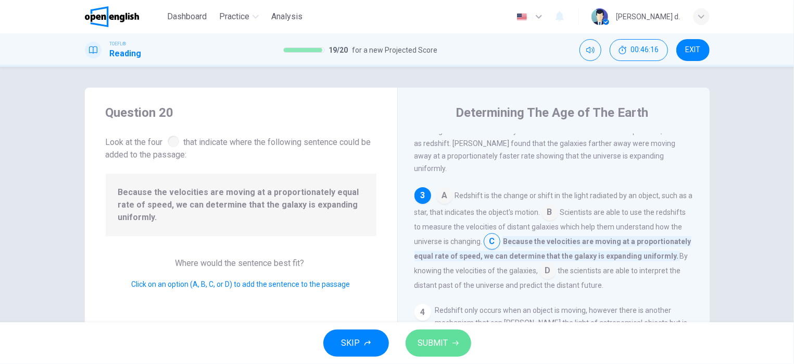
click at [449, 348] on button "SUBMIT" at bounding box center [439, 342] width 66 height 27
